Goal: Task Accomplishment & Management: Manage account settings

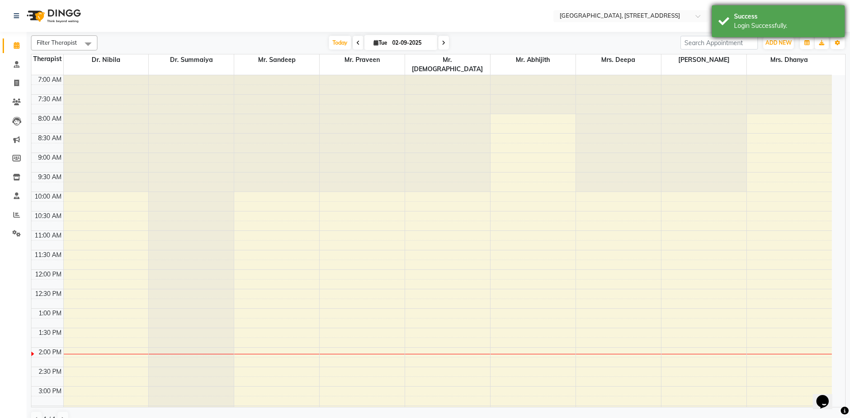
drag, startPoint x: 743, startPoint y: 28, endPoint x: 736, endPoint y: 26, distance: 7.4
click at [745, 26] on div "Login Successfully." at bounding box center [786, 25] width 104 height 9
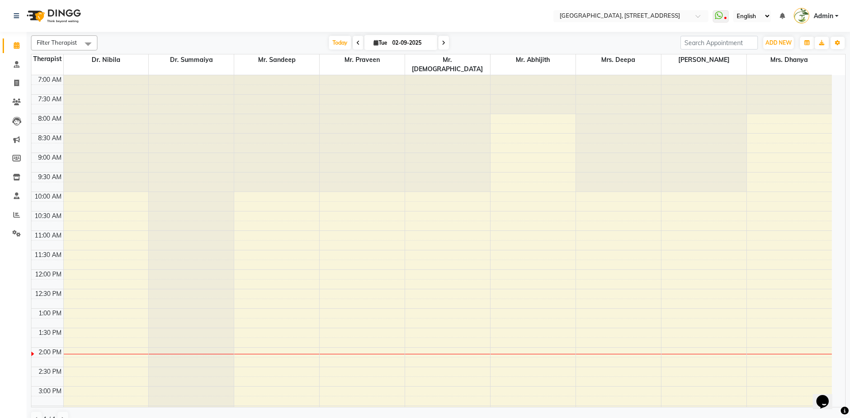
scroll to position [273, 0]
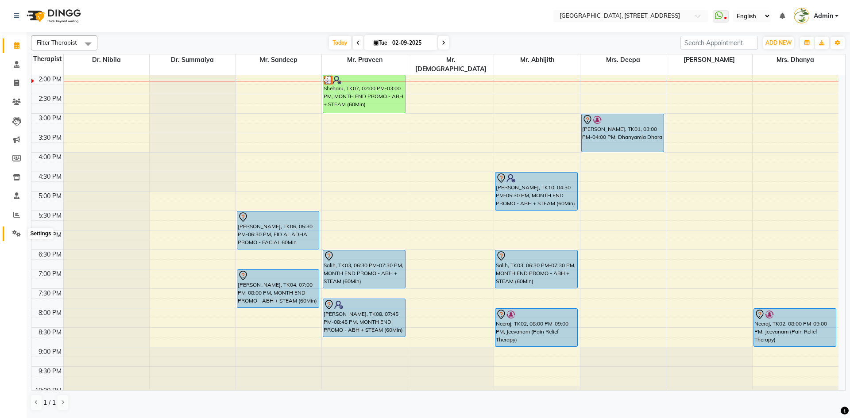
click at [16, 233] on icon at bounding box center [16, 233] width 8 height 7
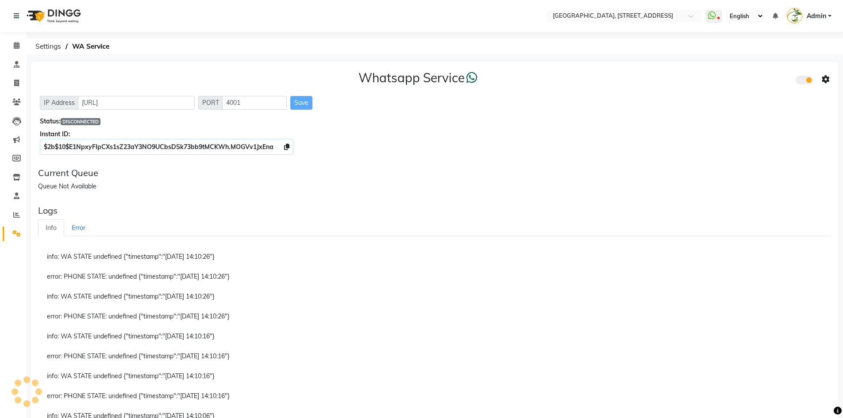
click at [804, 83] on span at bounding box center [805, 80] width 18 height 9
click at [802, 81] on input "checkbox" at bounding box center [802, 81] width 0 height 0
click at [804, 82] on span at bounding box center [805, 80] width 18 height 9
click at [802, 81] on input "checkbox" at bounding box center [802, 81] width 0 height 0
click at [827, 80] on icon at bounding box center [826, 80] width 8 height 8
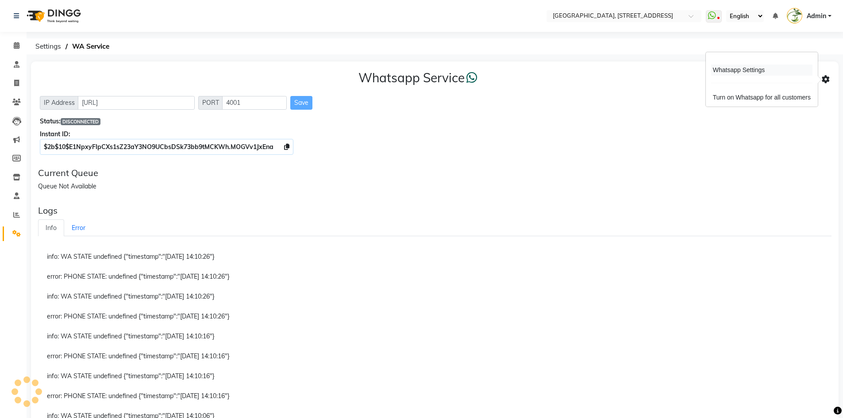
click at [758, 68] on div "Whatsapp Settings" at bounding box center [761, 70] width 101 height 11
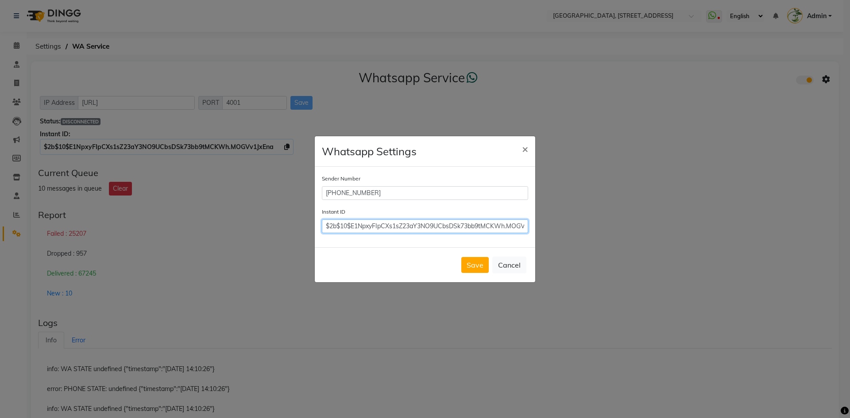
click at [441, 228] on input "$2b$10$E1NpxyFIpCXs1sZ23aY3NO9UCbsDSk73bb9tMCKWh.MOGVv1JxEna" at bounding box center [425, 227] width 206 height 14
click at [207, 148] on ngb-modal-window "Whatsapp Settings × Sender Number +971504649789 Instant ID $2b$10$E1NpxyFIpCXs1…" at bounding box center [425, 209] width 850 height 418
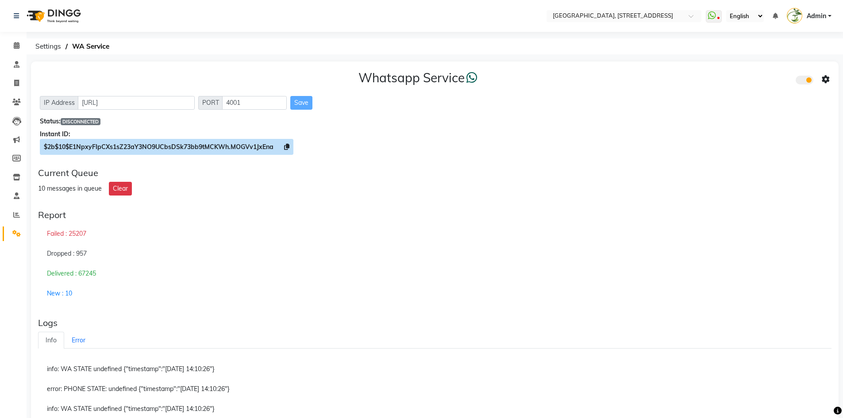
click at [262, 143] on span "$2b$10$E1NpxyFIpCXs1sZ23aY3NO9UCbsDSk73bb9tMCKWh.MOGVv1JxEna" at bounding box center [159, 147] width 230 height 8
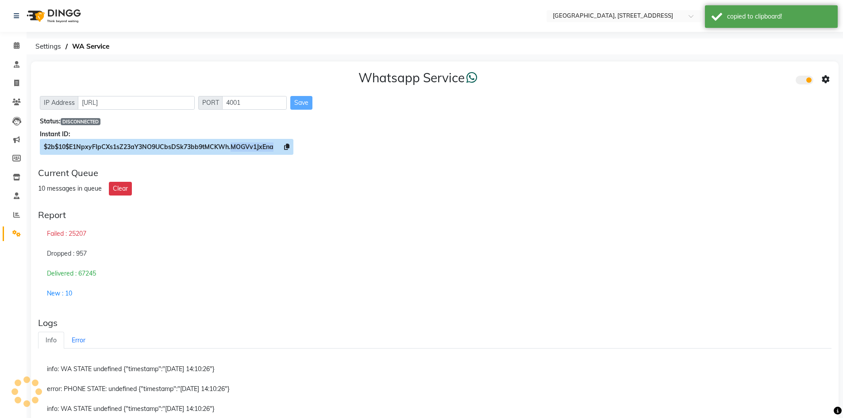
click at [261, 143] on span "$2b$10$E1NpxyFIpCXs1sZ23aY3NO9UCbsDSk73bb9tMCKWh.MOGVv1JxEna" at bounding box center [159, 147] width 230 height 8
copy span "MOGVv1JxEna"
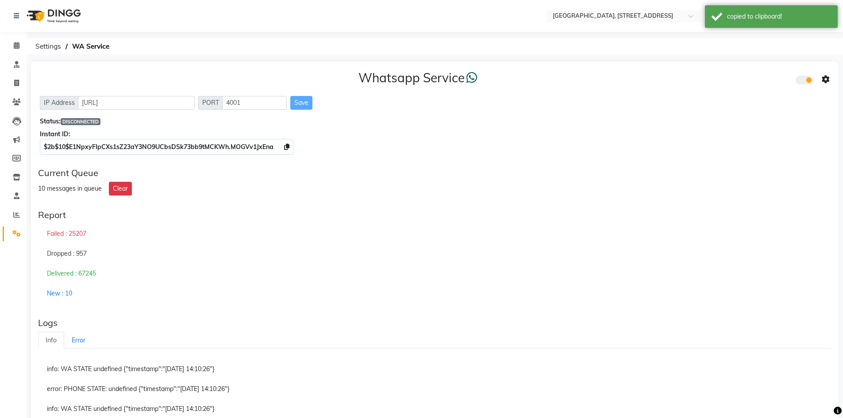
click at [270, 181] on div "Current Queue 10 messages in queue Clear" at bounding box center [435, 181] width 801 height 35
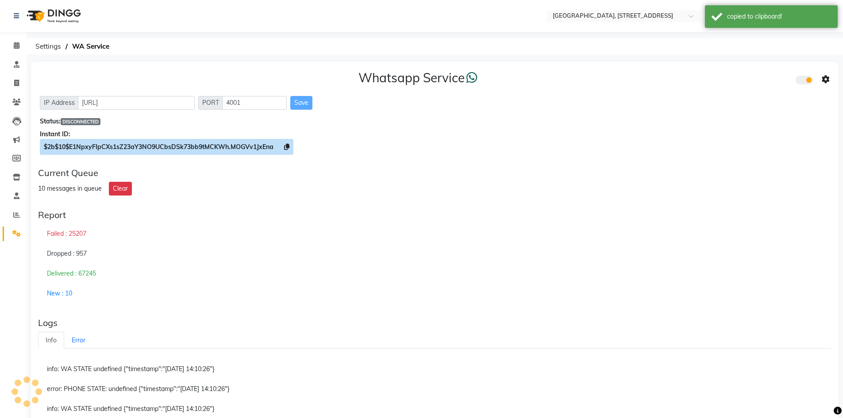
click at [124, 147] on span "$2b$10$E1NpxyFIpCXs1sZ23aY3NO9UCbsDSk73bb9tMCKWh.MOGVv1JxEna" at bounding box center [159, 147] width 230 height 8
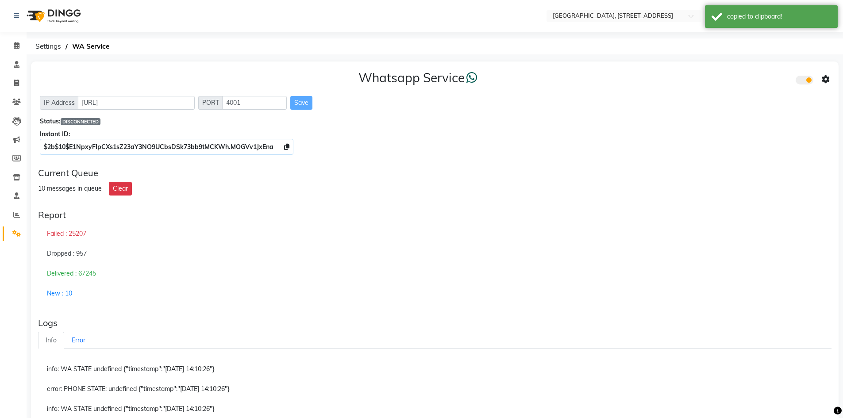
drag, startPoint x: 124, startPoint y: 147, endPoint x: 373, endPoint y: 196, distance: 253.0
click at [375, 196] on div "Current Queue 10 messages in queue Clear" at bounding box center [435, 181] width 801 height 35
click at [95, 120] on span "DISCONNECTED" at bounding box center [81, 121] width 40 height 7
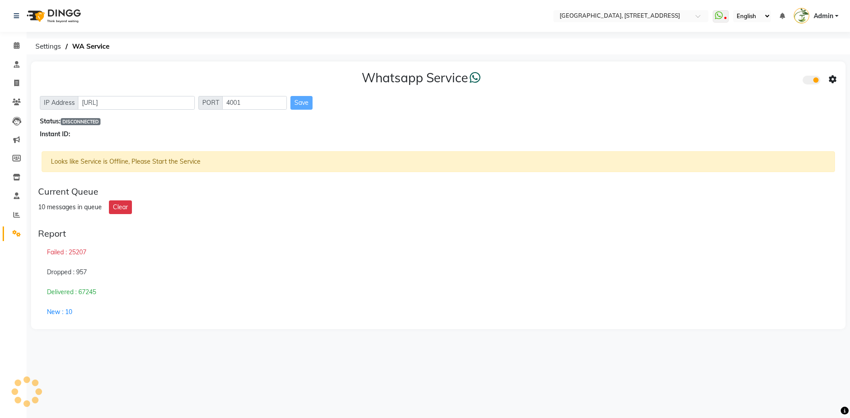
click at [810, 82] on span at bounding box center [811, 80] width 18 height 9
click at [809, 81] on input "checkbox" at bounding box center [809, 81] width 0 height 0
click at [810, 82] on span at bounding box center [811, 80] width 18 height 9
click at [809, 81] on input "checkbox" at bounding box center [809, 81] width 0 height 0
click at [833, 79] on icon at bounding box center [833, 80] width 8 height 8
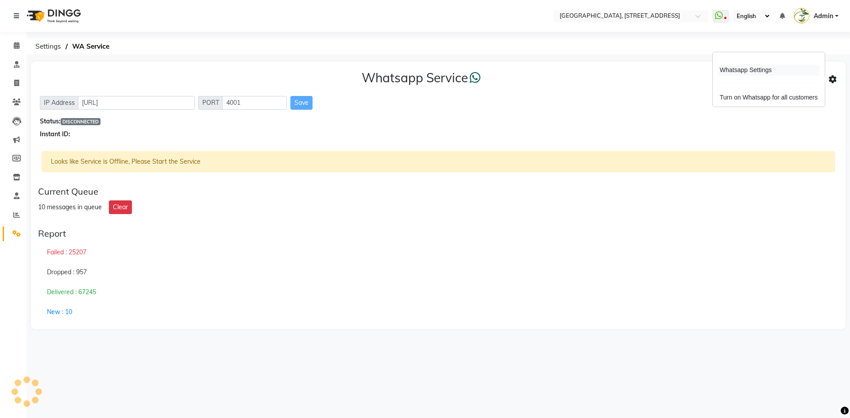
click at [754, 72] on div "Whatsapp Settings" at bounding box center [768, 70] width 101 height 11
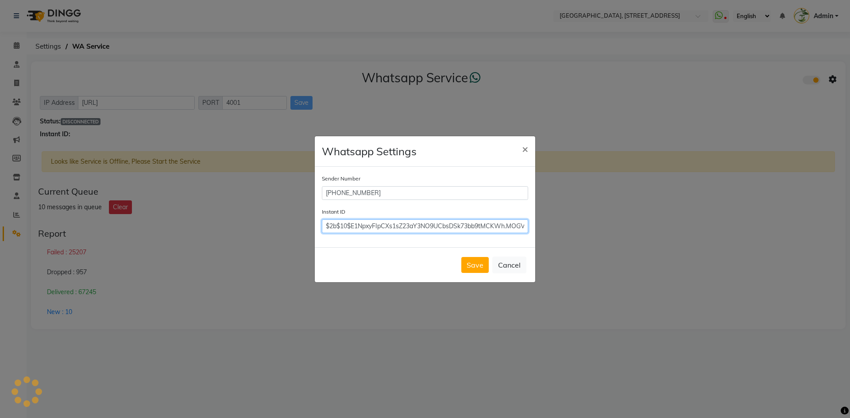
click at [417, 229] on input "$2b$10$E1NpxyFIpCXs1sZ23aY3NO9UCbsDSk73bb9tMCKWh.MOGVv1JxEna" at bounding box center [425, 227] width 206 height 14
click at [416, 229] on input "$2b$10$E1NpxyFIpCXs1sZ23aY3NO9UCbsDSk73bb9tMCKWh.MOGVv1JxEna" at bounding box center [425, 227] width 206 height 14
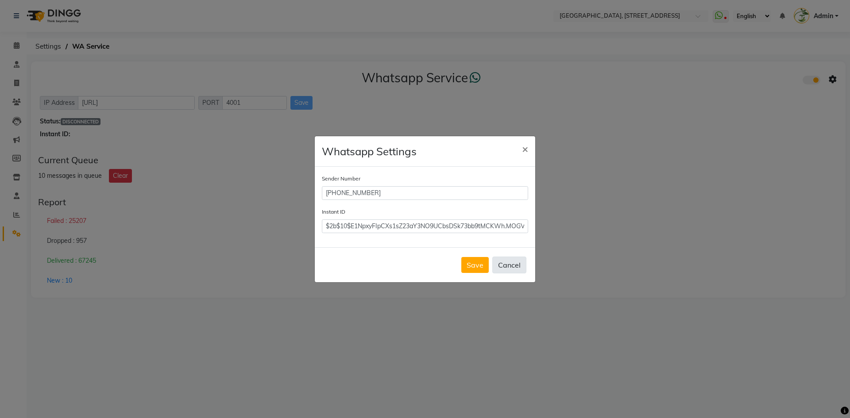
click at [509, 262] on button "Cancel" at bounding box center [509, 265] width 34 height 17
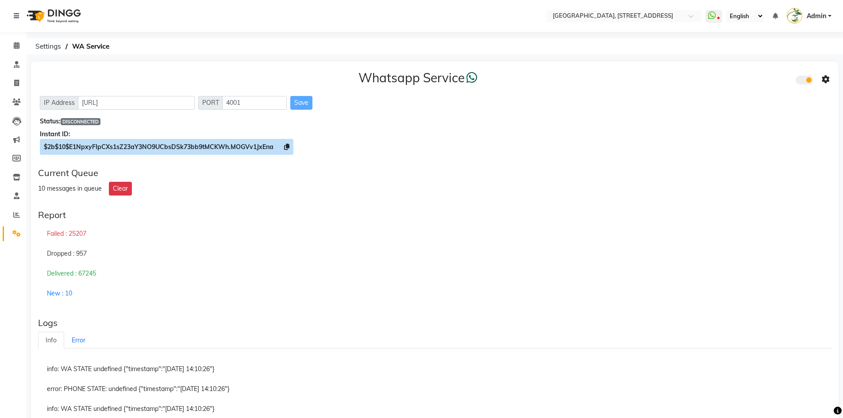
click at [288, 146] on icon at bounding box center [286, 147] width 5 height 6
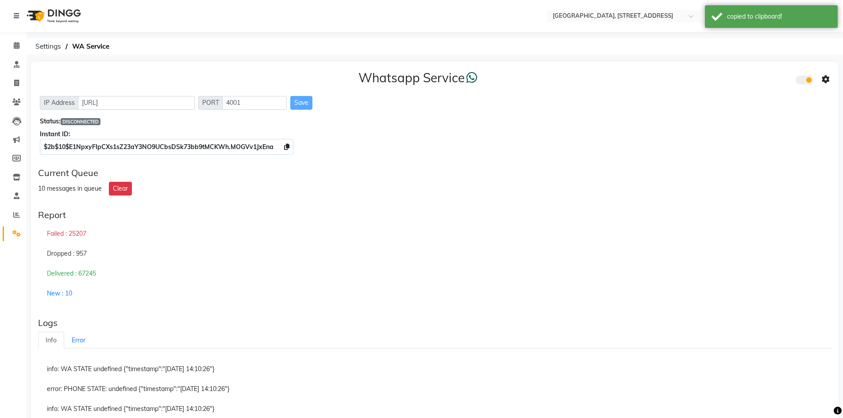
click at [829, 83] on icon at bounding box center [826, 80] width 8 height 8
click at [760, 75] on div "Whatsapp Settings" at bounding box center [761, 70] width 101 height 11
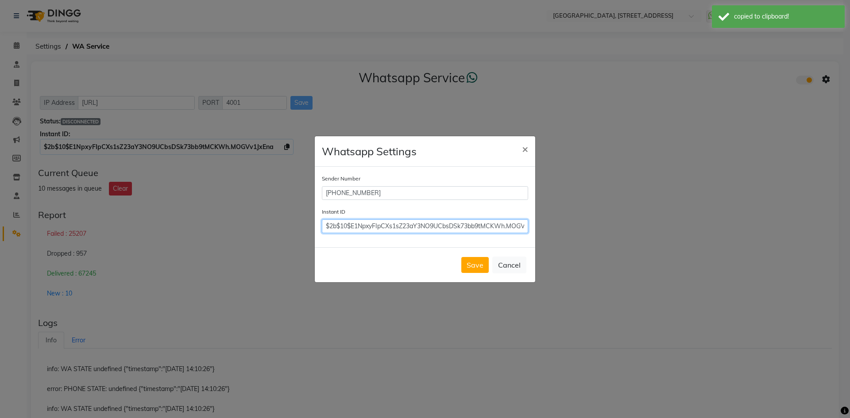
click at [494, 220] on input "$2b$10$E1NpxyFIpCXs1sZ23aY3NO9UCbsDSk73bb9tMCKWh.MOGVv1JxEna" at bounding box center [425, 227] width 206 height 14
drag, startPoint x: 325, startPoint y: 224, endPoint x: 720, endPoint y: 269, distance: 397.4
click at [719, 270] on ngb-modal-window "Whatsapp Settings × Sender Number +971504649789 Instant ID $2b$10$E1NpxyFIpCXs1…" at bounding box center [425, 209] width 850 height 418
drag, startPoint x: 257, startPoint y: 220, endPoint x: 249, endPoint y: 201, distance: 20.5
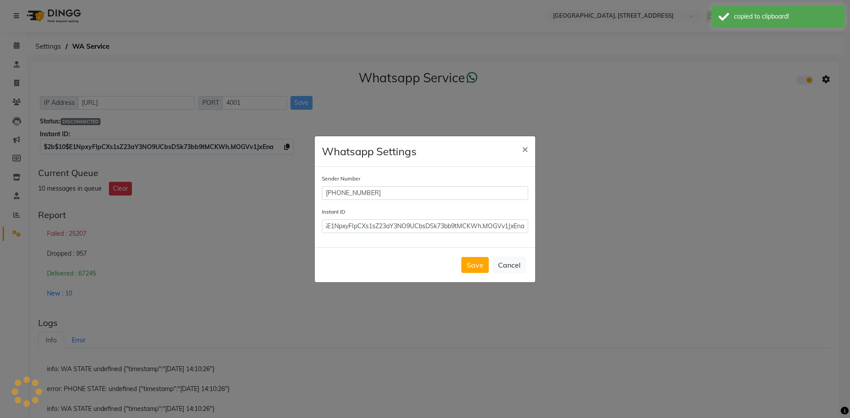
click at [257, 218] on ngb-modal-window "Whatsapp Settings × Sender Number +971504649789 Instant ID $2b$10$E1NpxyFIpCXs1…" at bounding box center [425, 209] width 850 height 418
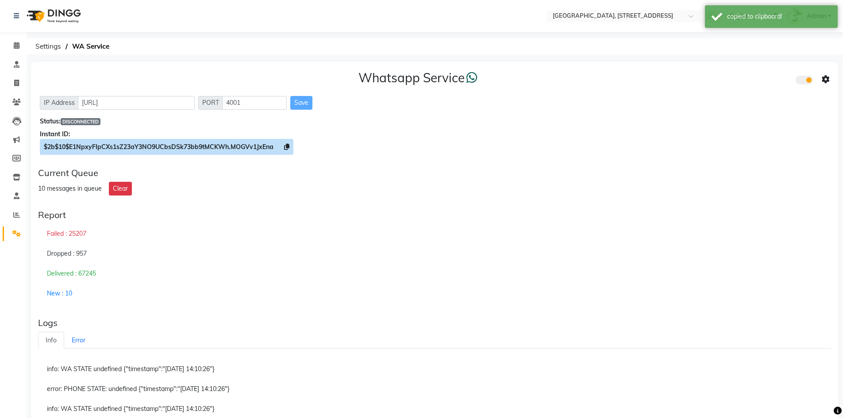
click at [289, 148] on icon at bounding box center [286, 147] width 5 height 6
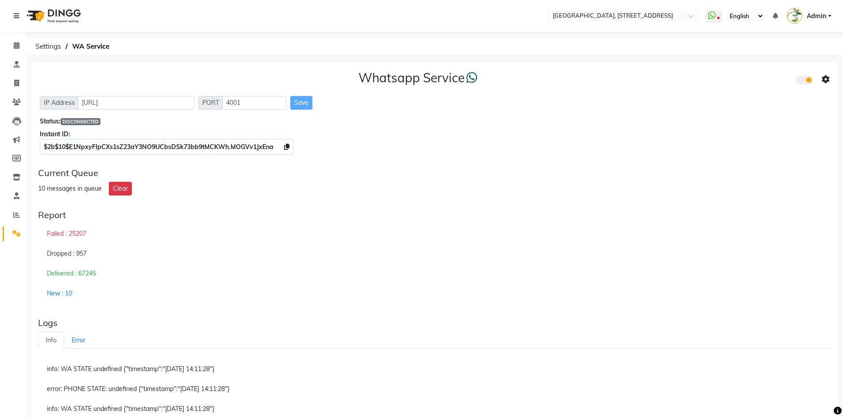
click at [829, 80] on icon at bounding box center [826, 80] width 8 height 8
click at [759, 72] on div "Whatsapp Settings" at bounding box center [761, 70] width 101 height 11
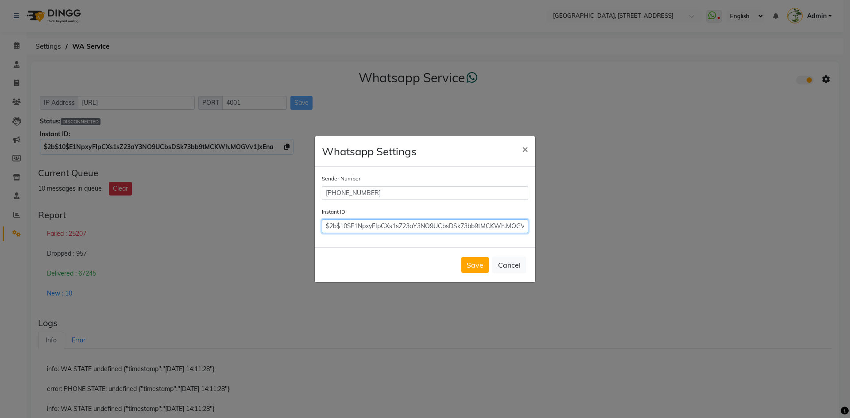
scroll to position [0, 27]
drag, startPoint x: 327, startPoint y: 224, endPoint x: 742, endPoint y: 273, distance: 418.6
click at [742, 273] on ngb-modal-window "Whatsapp Settings × Sender Number +971504649789 Instant ID $2b$10$E1NpxyFIpCXs1…" at bounding box center [425, 209] width 850 height 418
click at [478, 262] on button "Save" at bounding box center [474, 265] width 27 height 16
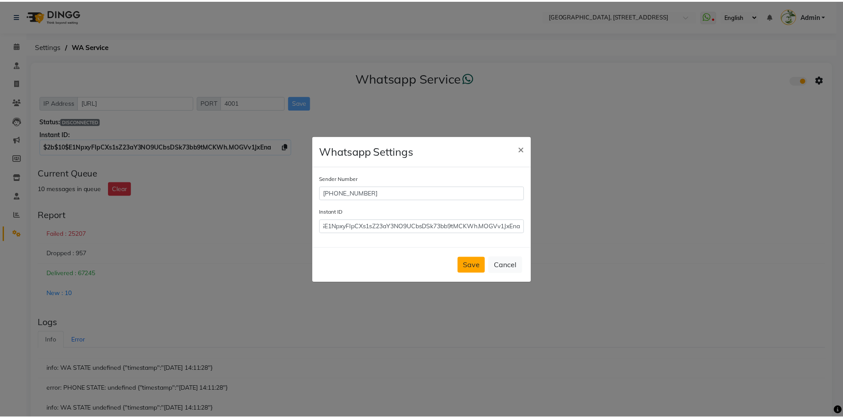
scroll to position [0, 0]
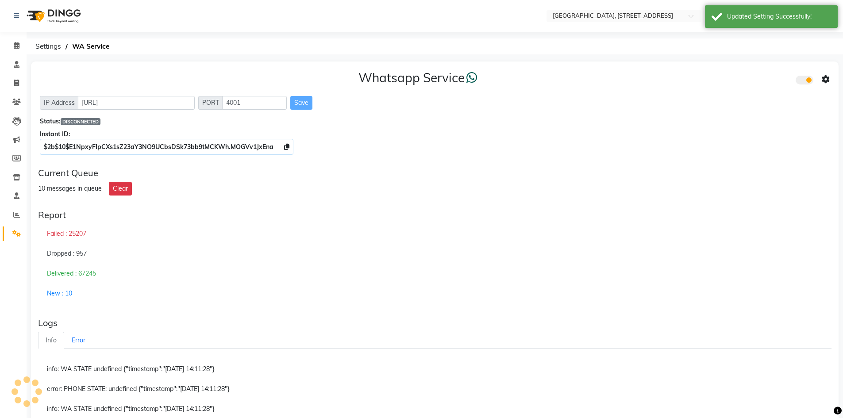
click at [85, 124] on span "DISCONNECTED" at bounding box center [81, 121] width 40 height 7
click at [126, 131] on div "Instant ID:" at bounding box center [435, 134] width 790 height 9
click at [20, 234] on icon at bounding box center [16, 233] width 8 height 7
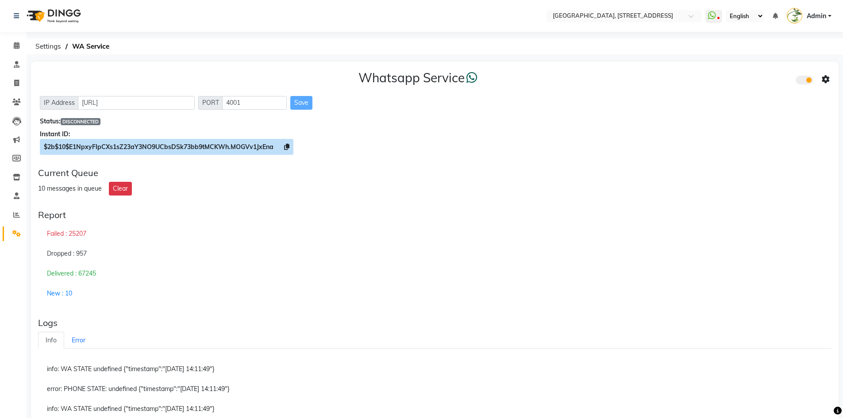
click at [235, 143] on span "$2b$10$E1NpxyFIpCXs1sZ23aY3NO9UCbsDSk73bb9tMCKWh.MOGVv1JxEna" at bounding box center [159, 147] width 230 height 8
copy span "MOGVv1JxEna"
click at [235, 143] on span "$2b$10$E1NpxyFIpCXs1sZ23aY3NO9UCbsDSk73bb9tMCKWh.MOGVv1JxEna" at bounding box center [159, 147] width 230 height 8
copy span "$2b$10$E1NpxyFIpCXs1sZ23aY3NO9UCbsDSk73bb9tMCKWh.MOGVv1JxEna"
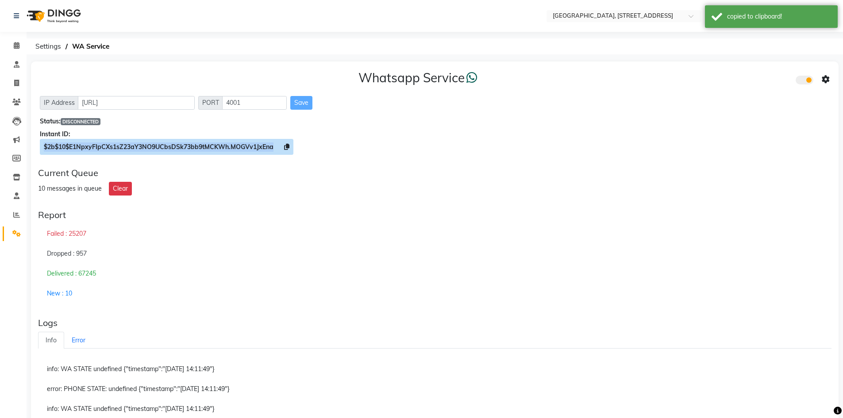
click at [235, 143] on span "$2b$10$E1NpxyFIpCXs1sZ23aY3NO9UCbsDSk73bb9tMCKWh.MOGVv1JxEna" at bounding box center [159, 147] width 230 height 8
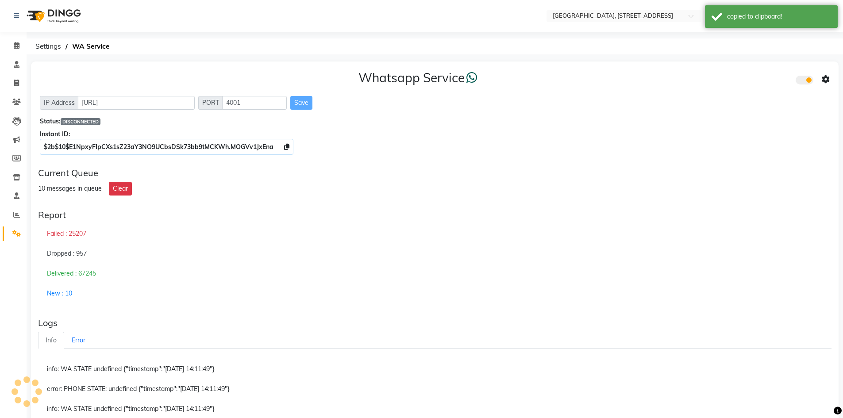
click at [227, 204] on div "Whatsapp Service IP Address http://localhost PORT 4001 Save Status: DISCONNECTE…" at bounding box center [435, 314] width 808 height 504
click at [87, 121] on span "DISCONNECTED" at bounding box center [81, 121] width 40 height 7
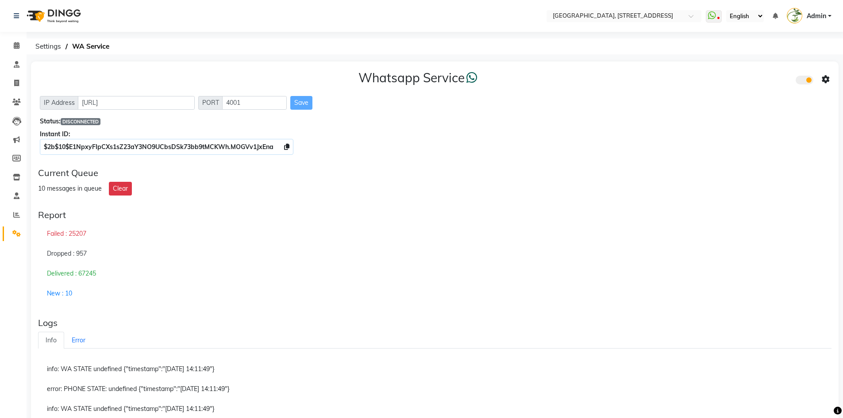
click at [389, 169] on div "Current Queue" at bounding box center [435, 173] width 794 height 11
click at [240, 208] on div "Report Failed : 25207 Dropped : 957 Delivered : 67245 New : 10" at bounding box center [435, 256] width 801 height 101
click at [143, 103] on input "[URL]" at bounding box center [136, 103] width 117 height 14
click at [258, 124] on div "Status: DISCONNECTED" at bounding box center [435, 121] width 790 height 9
click at [283, 146] on span "$2b$10$E1NpxyFIpCXs1sZ23aY3NO9UCbsDSk73bb9tMCKWh.MOGVv1JxEna" at bounding box center [167, 147] width 254 height 16
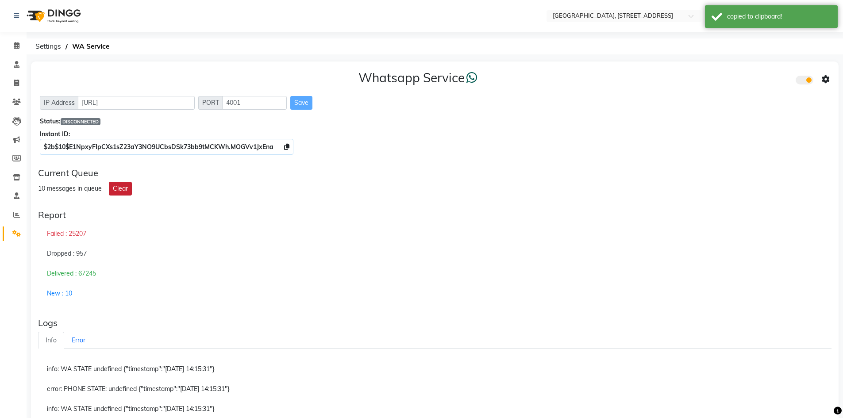
click at [116, 189] on button "Clear" at bounding box center [120, 189] width 23 height 14
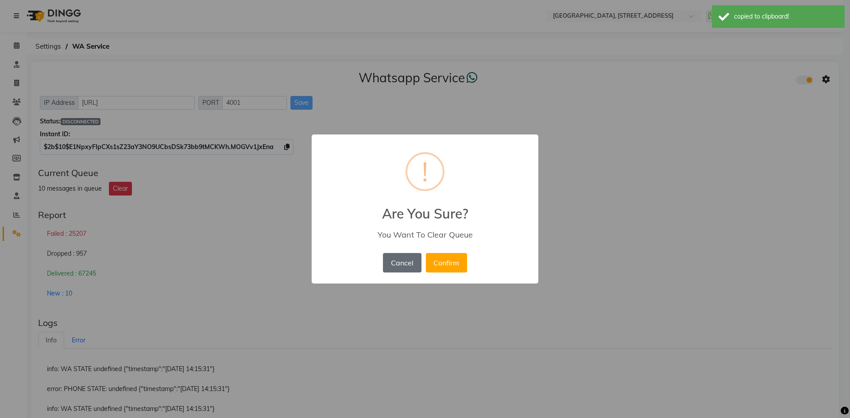
click at [415, 260] on button "Cancel" at bounding box center [402, 262] width 38 height 19
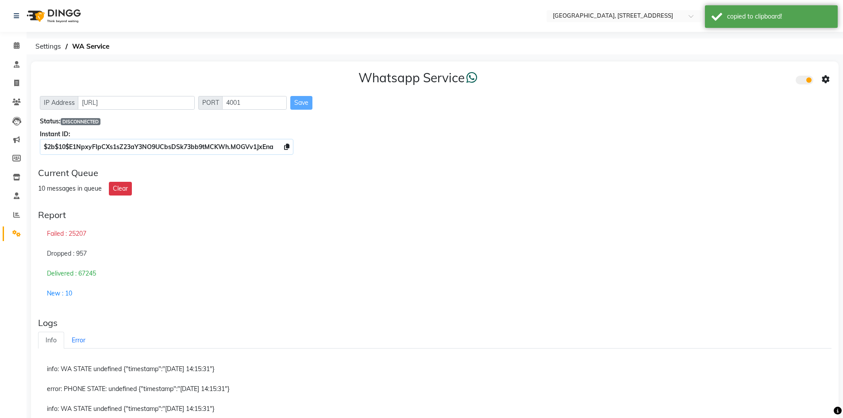
click at [8, 232] on link "Settings" at bounding box center [13, 234] width 21 height 15
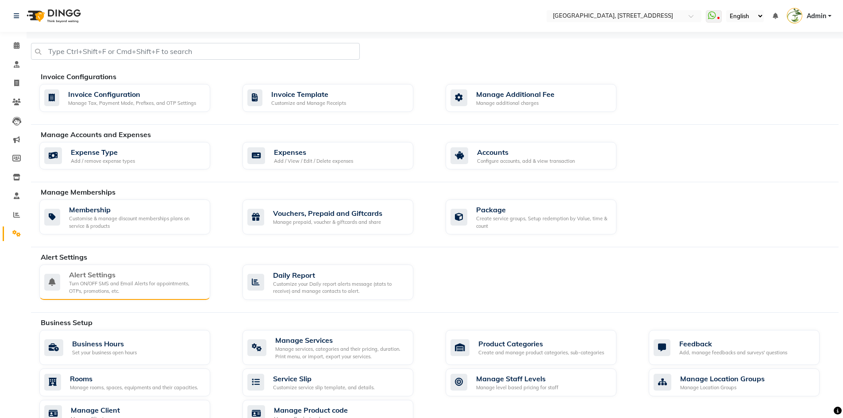
click at [180, 291] on div "Turn ON/OFF SMS and Email Alerts for appointments, OTPs, promotions, etc." at bounding box center [136, 287] width 134 height 15
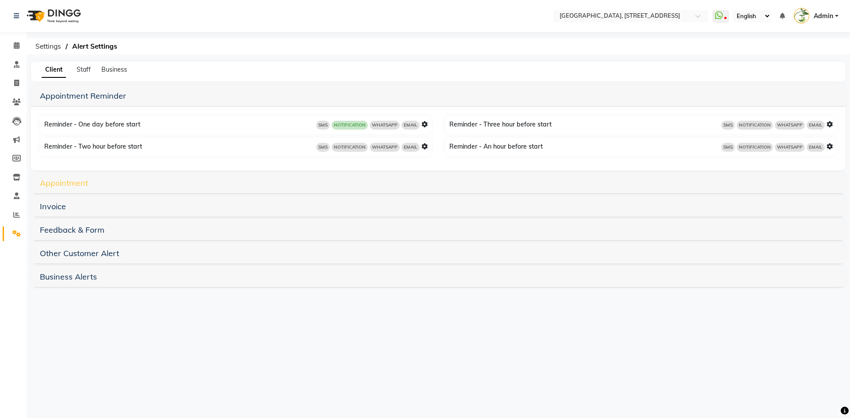
click at [62, 187] on link "Appointment" at bounding box center [64, 183] width 48 height 10
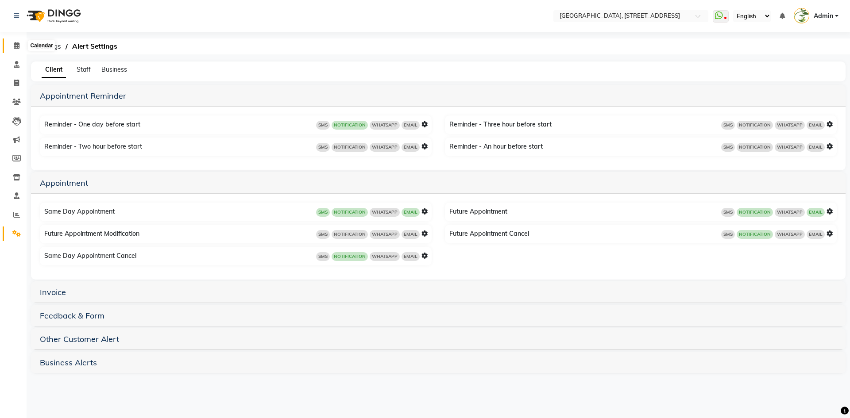
click at [18, 46] on icon at bounding box center [17, 45] width 6 height 7
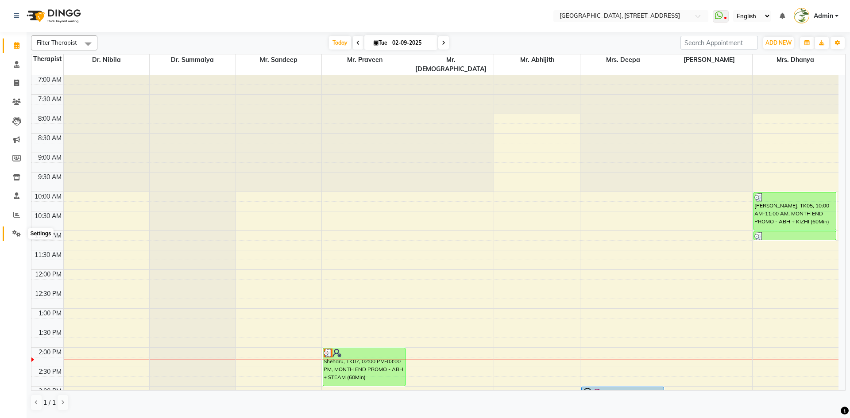
click at [13, 237] on span at bounding box center [16, 234] width 15 height 10
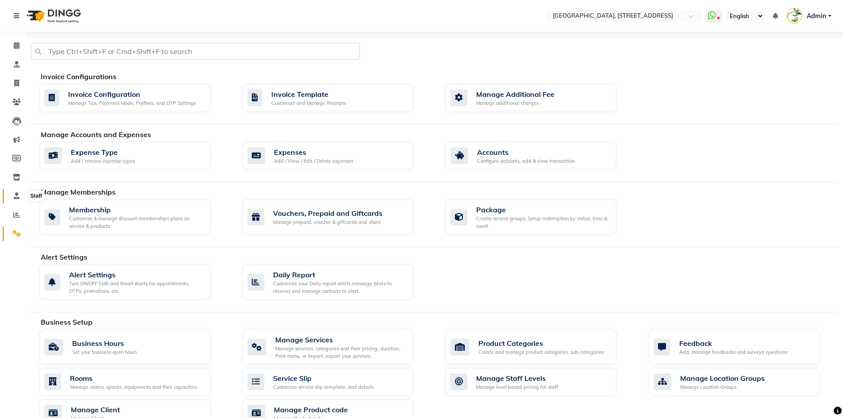
click at [15, 196] on icon at bounding box center [17, 196] width 6 height 7
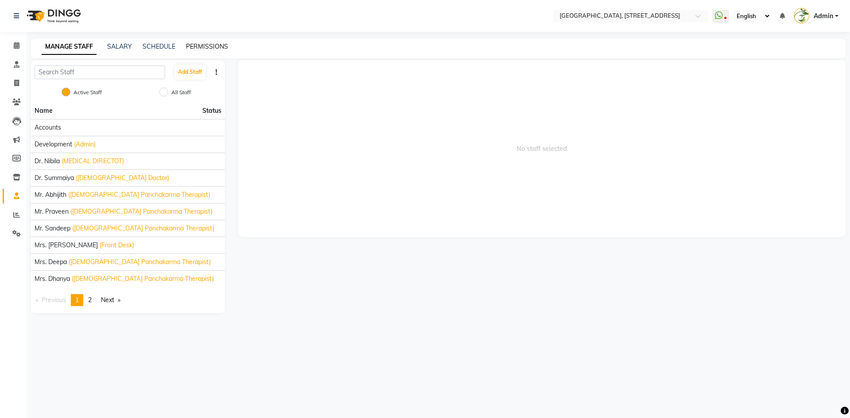
click at [197, 48] on link "PERMISSIONS" at bounding box center [207, 46] width 42 height 8
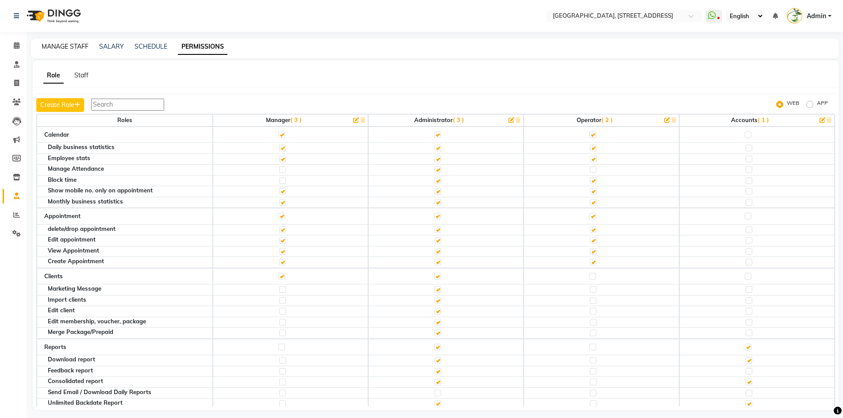
click at [70, 45] on link "MANAGE STAFF" at bounding box center [65, 46] width 47 height 8
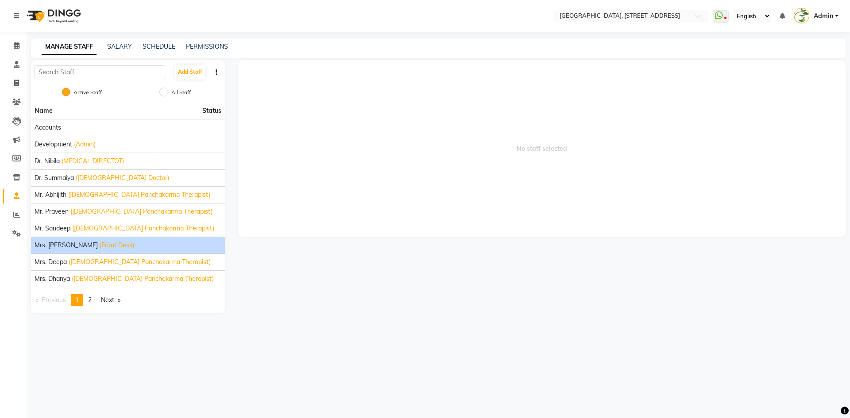
click at [100, 243] on span "(Front Desk)" at bounding box center [117, 245] width 35 height 9
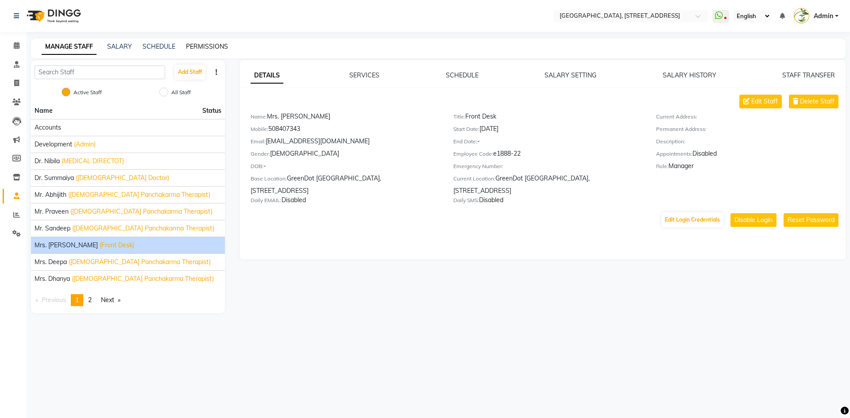
click at [217, 46] on link "PERMISSIONS" at bounding box center [207, 46] width 42 height 8
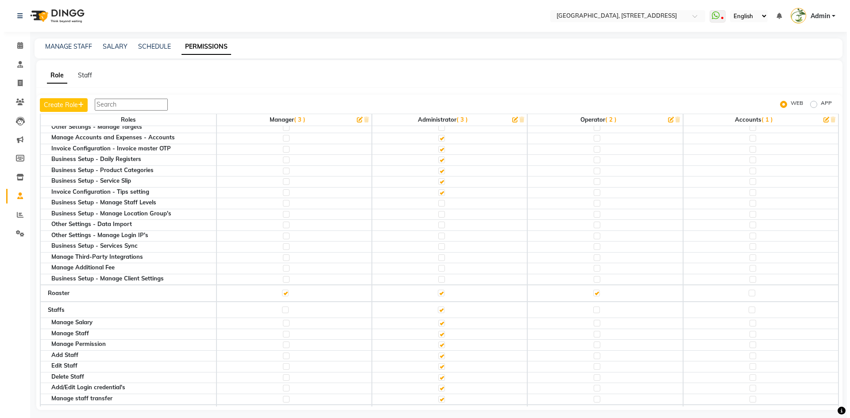
scroll to position [614, 0]
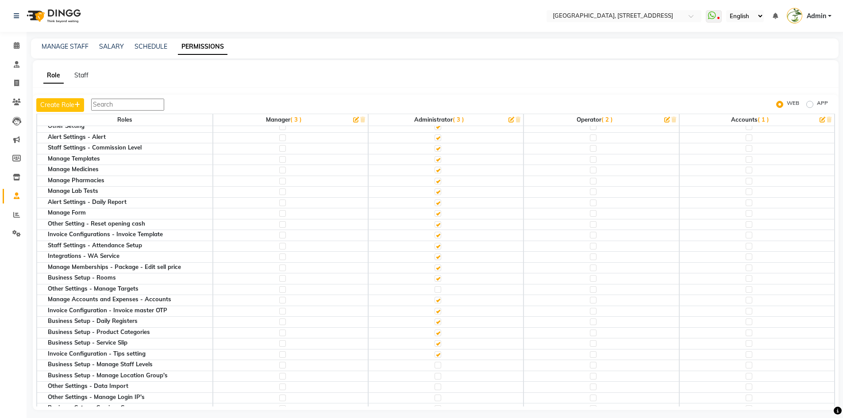
click at [281, 259] on label at bounding box center [282, 257] width 7 height 7
click at [281, 259] on input "checkbox" at bounding box center [282, 257] width 6 height 6
checkbox input "true"
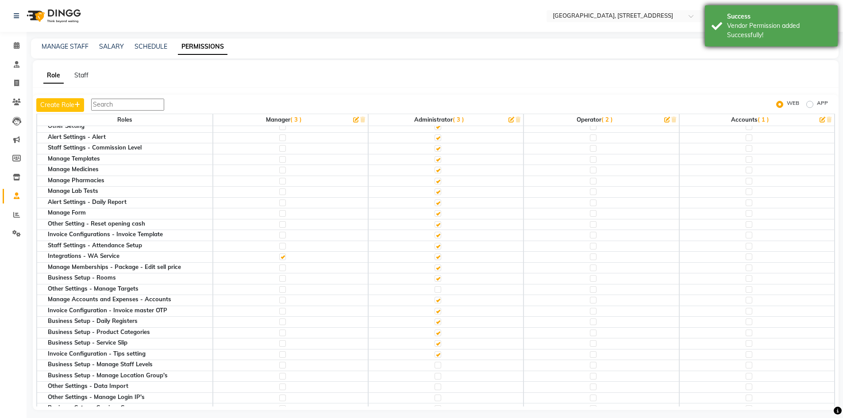
click at [796, 39] on div "Vendor Permission added Successfully!" at bounding box center [779, 30] width 104 height 19
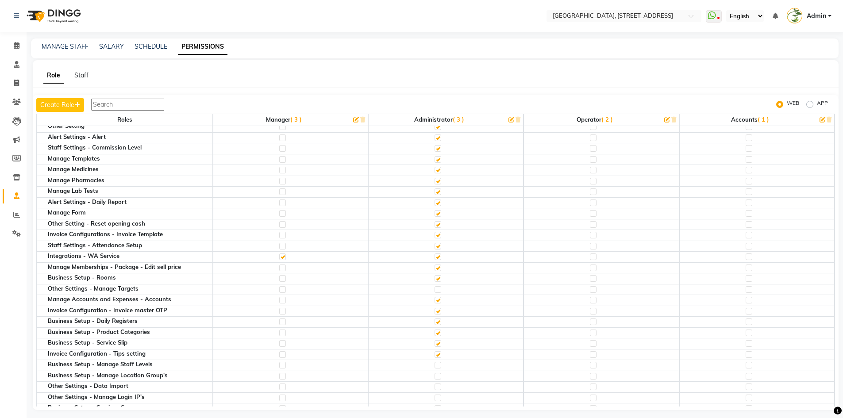
click at [821, 19] on span "Admin" at bounding box center [816, 16] width 19 height 9
click at [788, 67] on link "Sign out" at bounding box center [786, 64] width 81 height 14
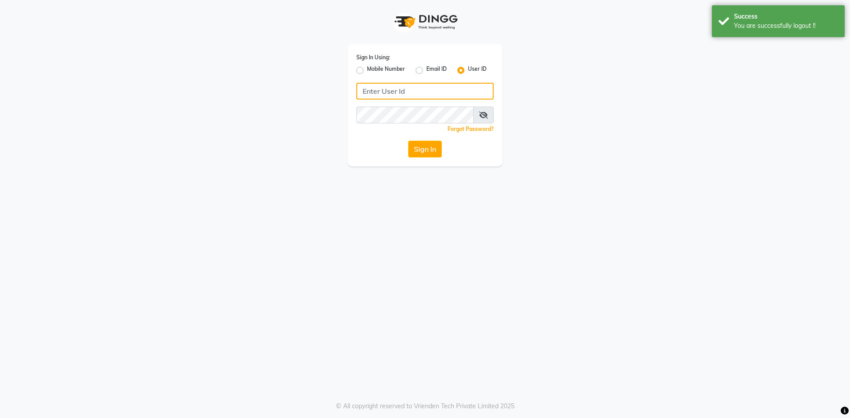
type input "[EMAIL_ADDRESS][DOMAIN_NAME]"
click at [426, 68] on label "Email ID" at bounding box center [436, 70] width 20 height 11
click at [426, 68] on input "Email ID" at bounding box center [429, 68] width 6 height 6
radio input "true"
radio input "false"
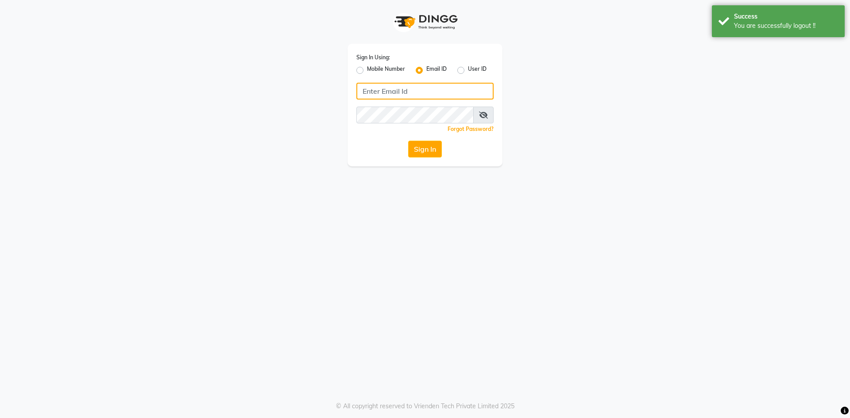
drag, startPoint x: 440, startPoint y: 97, endPoint x: 447, endPoint y: 92, distance: 8.8
click at [442, 96] on input "Username" at bounding box center [424, 91] width 137 height 17
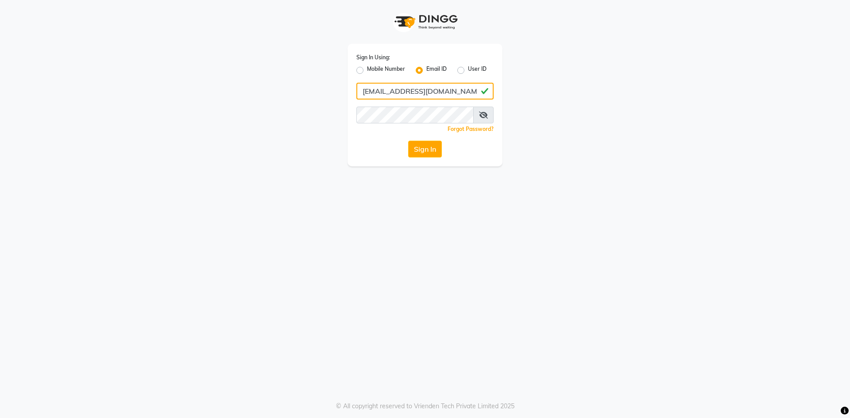
type input "[EMAIL_ADDRESS][DOMAIN_NAME]"
click at [408, 141] on button "Sign In" at bounding box center [425, 149] width 34 height 17
